Goal: Task Accomplishment & Management: Use online tool/utility

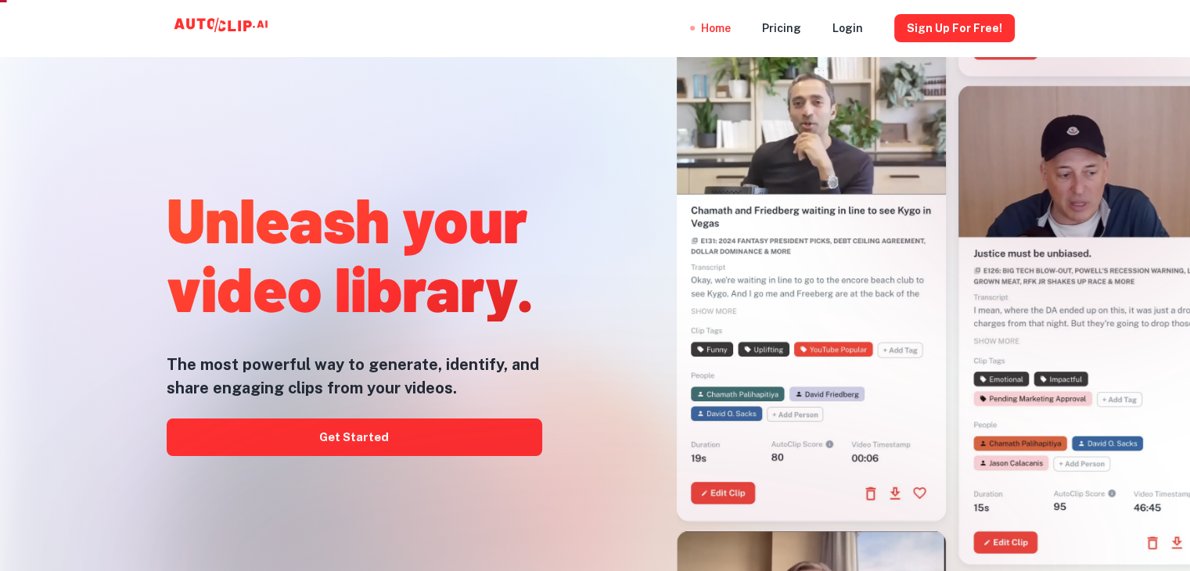
click at [419, 450] on div at bounding box center [595, 571] width 952 height 313
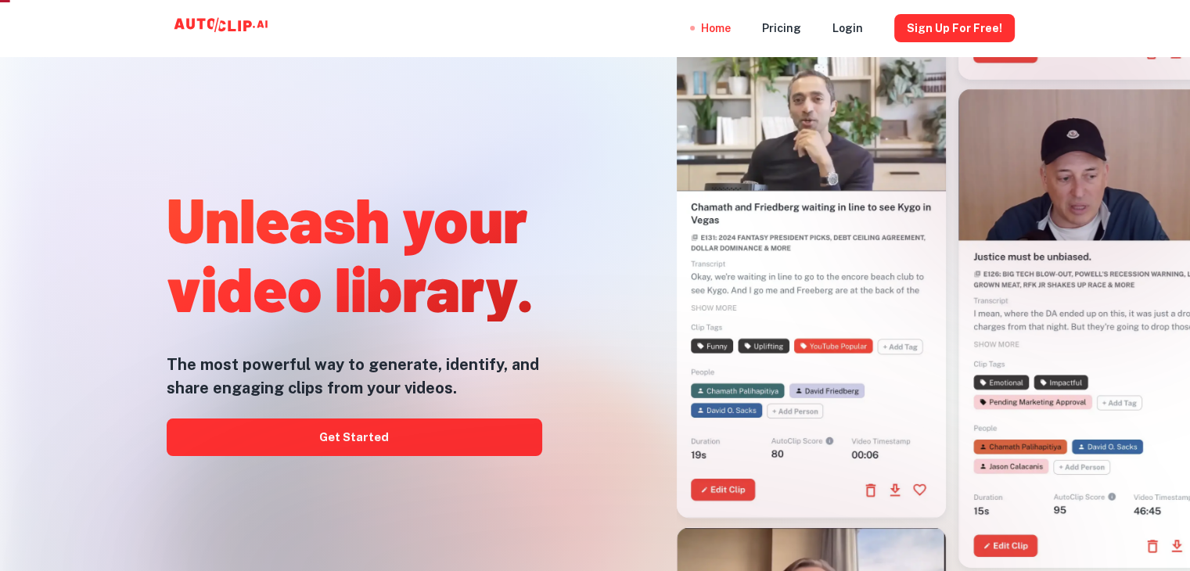
click at [431, 446] on div at bounding box center [595, 571] width 952 height 313
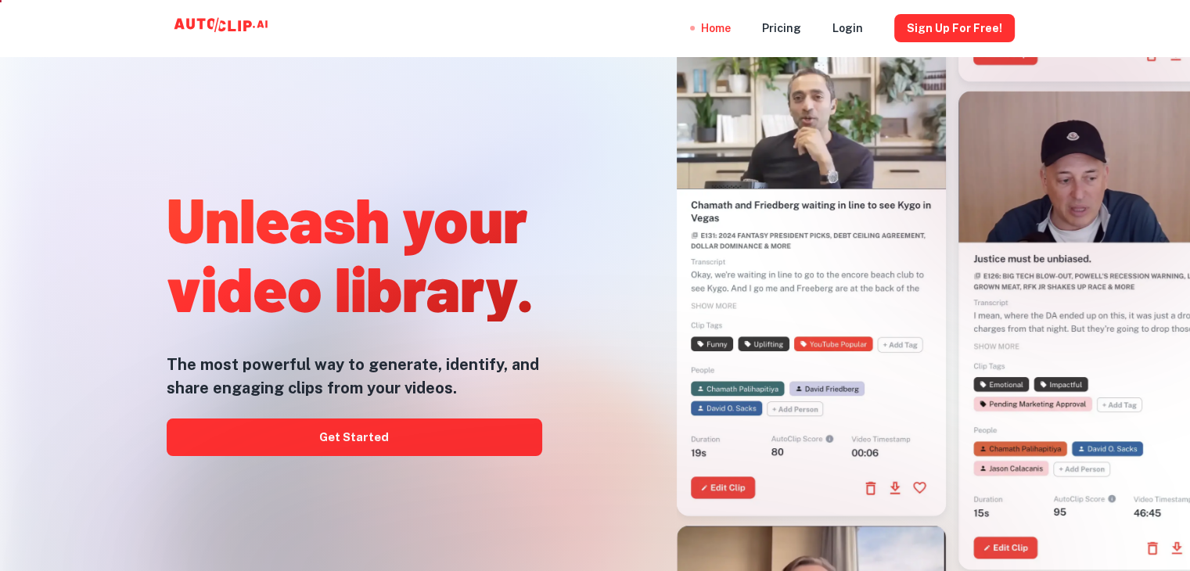
click at [429, 440] on div at bounding box center [595, 571] width 952 height 313
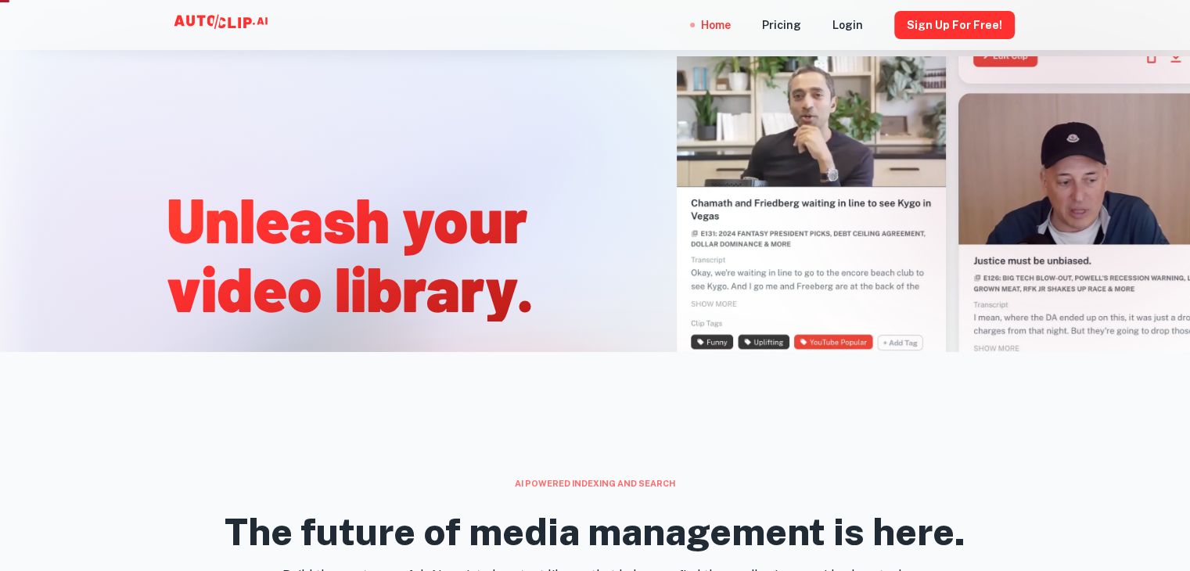
scroll to position [469, 0]
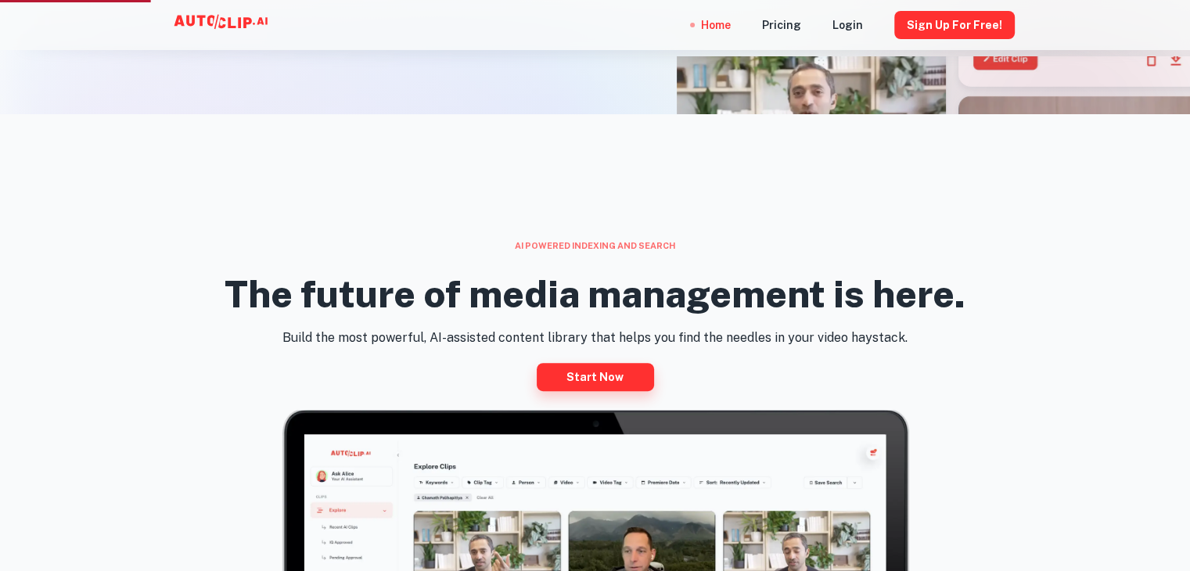
click at [607, 373] on link "Start now" at bounding box center [595, 377] width 117 height 28
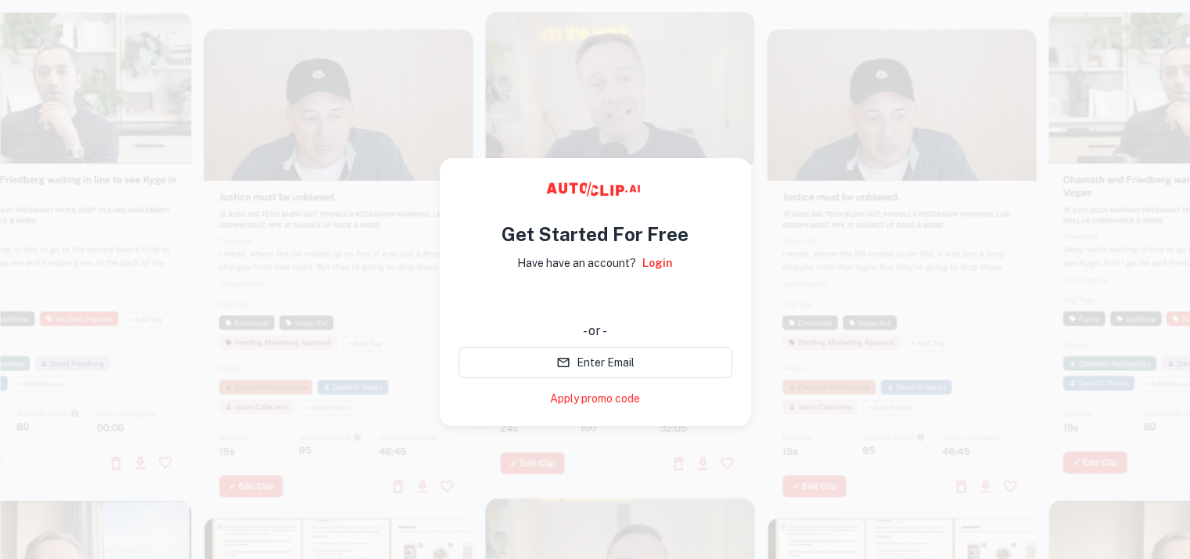
click at [130, 259] on div at bounding box center [57, 251] width 269 height 479
click at [907, 275] on div at bounding box center [901, 272] width 269 height 479
